Goal: Transaction & Acquisition: Purchase product/service

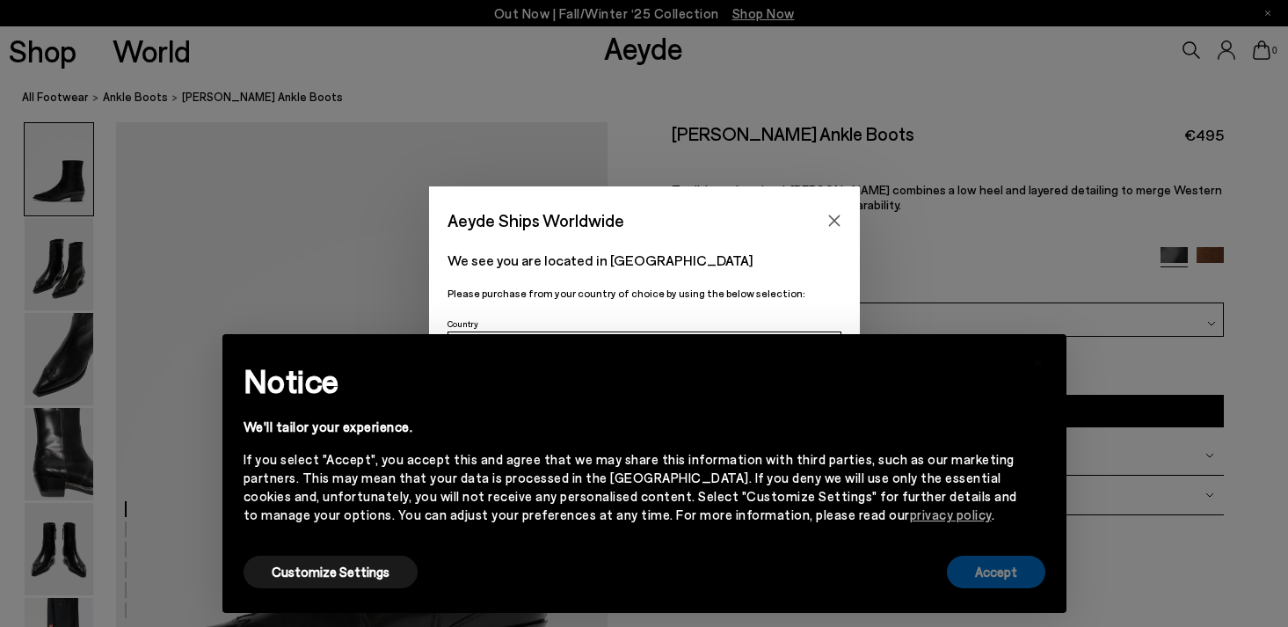
click at [1010, 579] on button "Accept" at bounding box center [996, 572] width 98 height 33
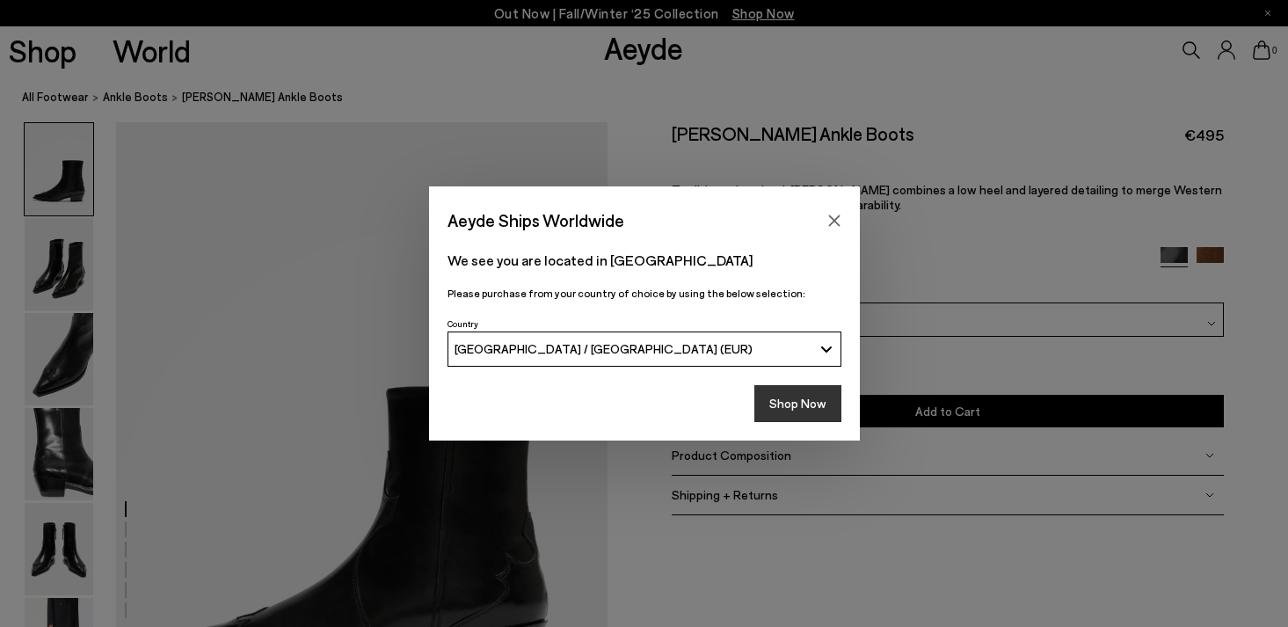
click at [789, 416] on button "Shop Now" at bounding box center [798, 403] width 87 height 37
click at [791, 405] on button "Shop Now" at bounding box center [798, 403] width 87 height 37
click at [836, 219] on icon "Close" at bounding box center [833, 220] width 11 height 11
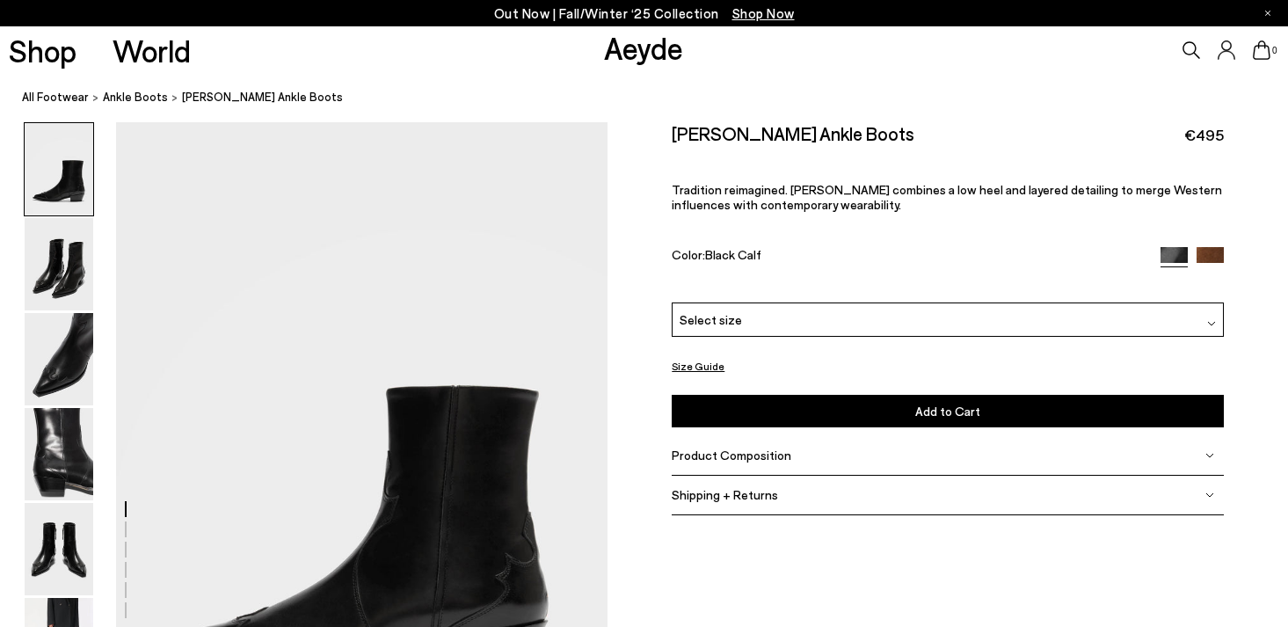
click at [799, 310] on div "Select size" at bounding box center [947, 320] width 551 height 34
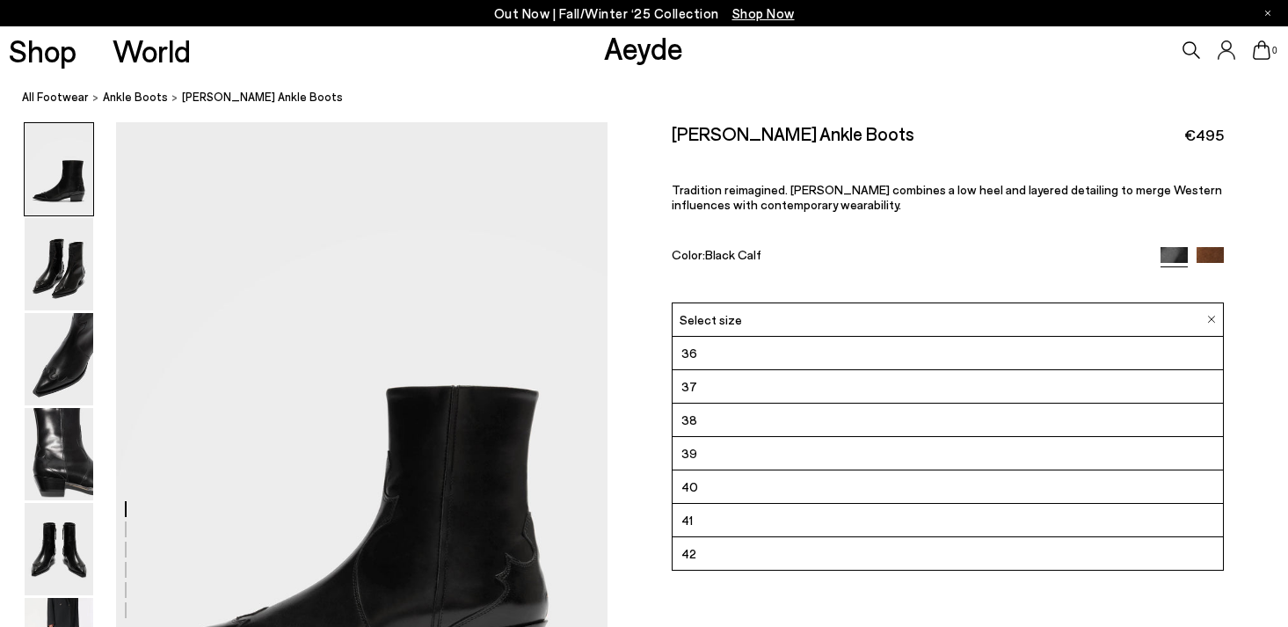
click at [799, 310] on div "Select size" at bounding box center [947, 320] width 551 height 34
